Goal: Task Accomplishment & Management: Manage account settings

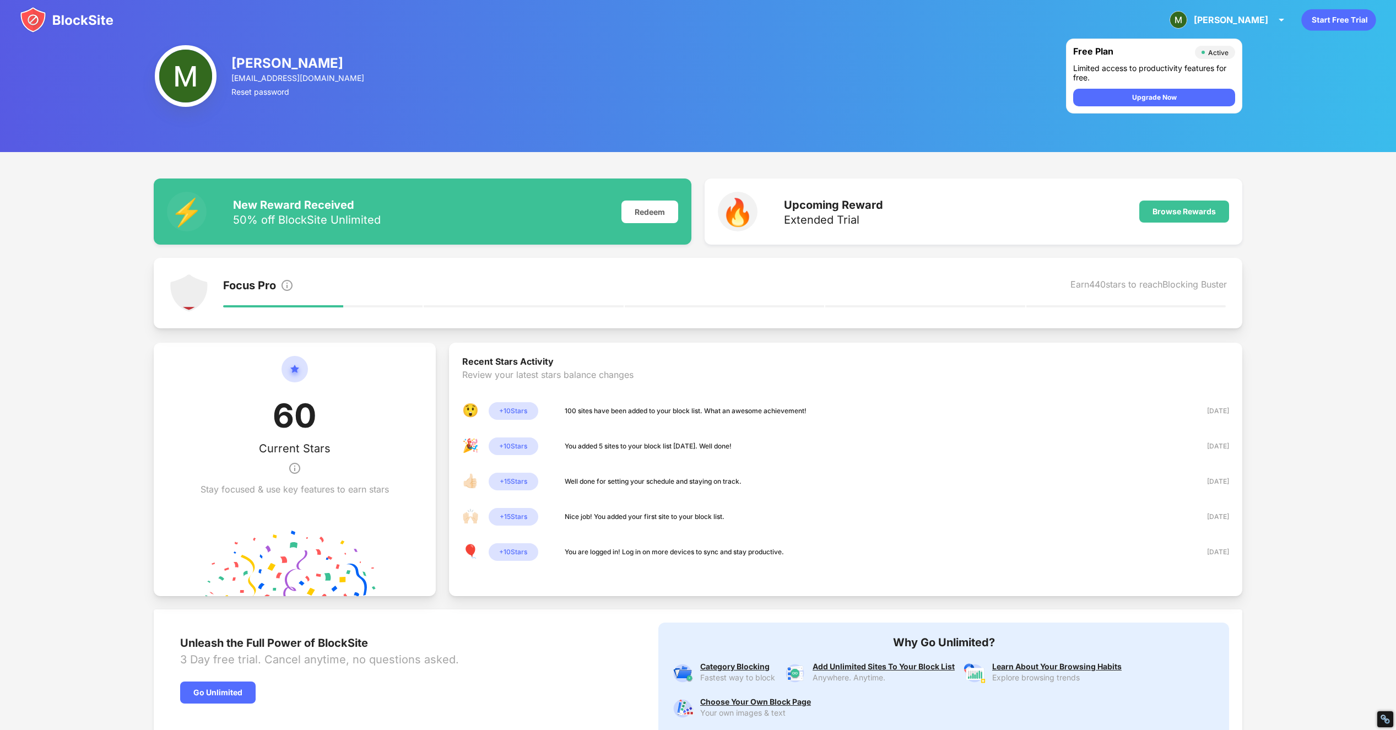
click at [115, 21] on div "[PERSON_NAME] [PERSON_NAME] View Account Insights Premium Rewards Settings Supp…" at bounding box center [698, 20] width 1396 height 40
click at [93, 15] on img at bounding box center [67, 20] width 94 height 26
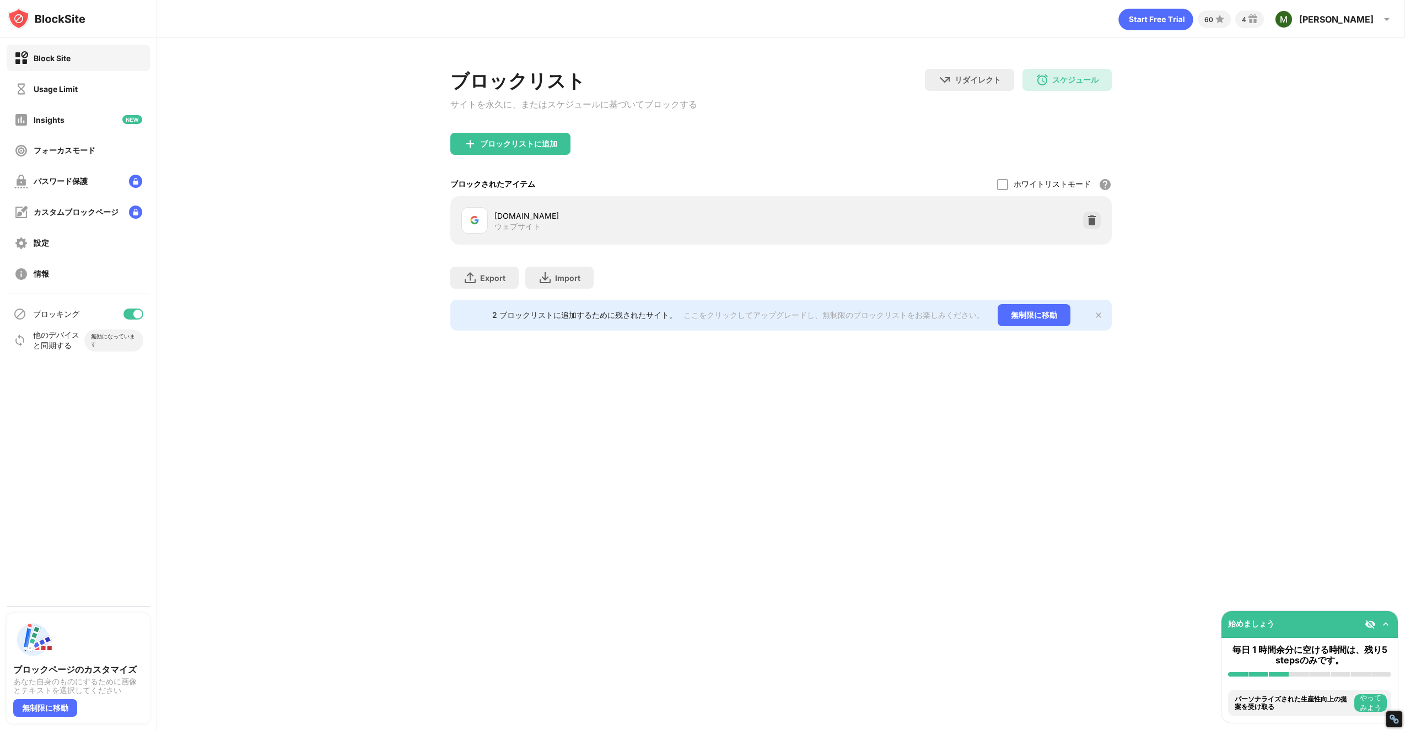
click at [1100, 231] on div "[DOMAIN_NAME] ウェブサイト" at bounding box center [781, 220] width 648 height 35
click at [1099, 229] on div at bounding box center [1092, 221] width 18 height 18
